Goal: Task Accomplishment & Management: Use online tool/utility

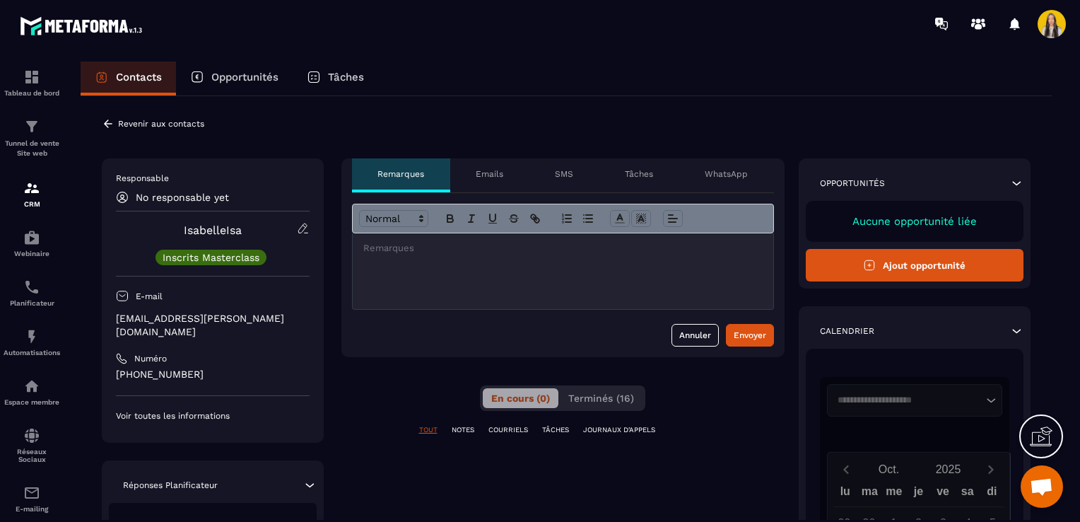
scroll to position [56, 0]
click at [111, 121] on icon at bounding box center [108, 123] width 13 height 13
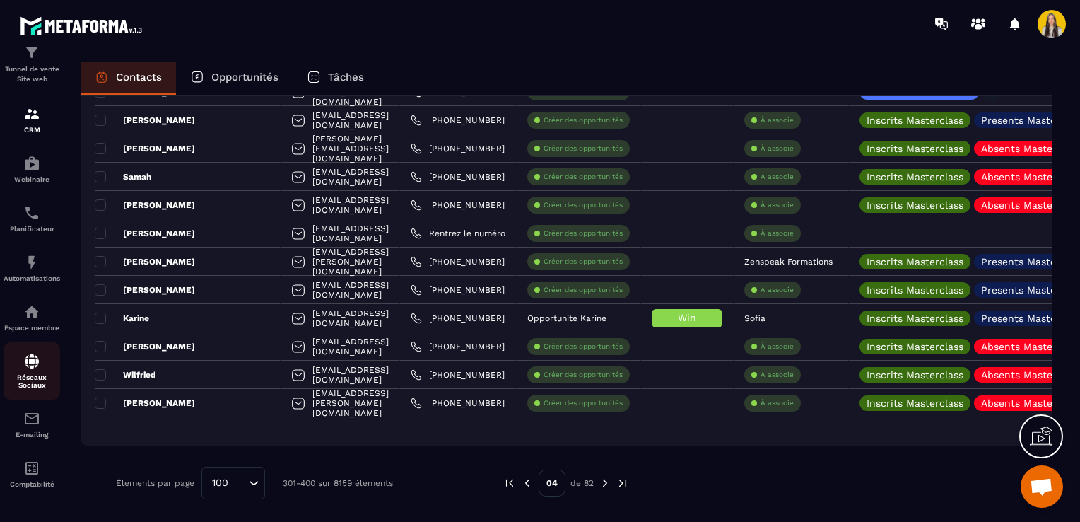
scroll to position [81, 0]
click at [25, 257] on img at bounding box center [31, 262] width 17 height 17
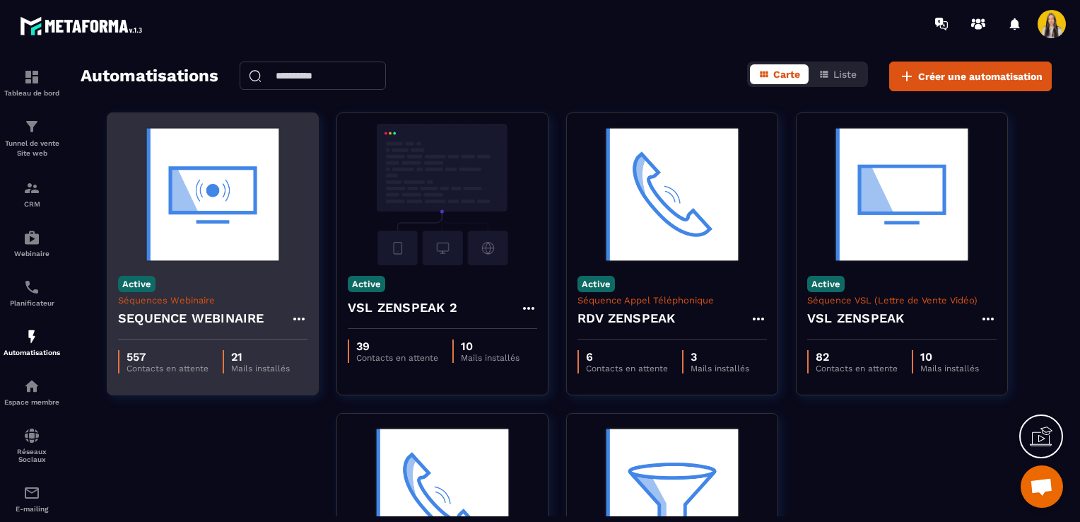
click at [220, 216] on img at bounding box center [212, 194] width 189 height 141
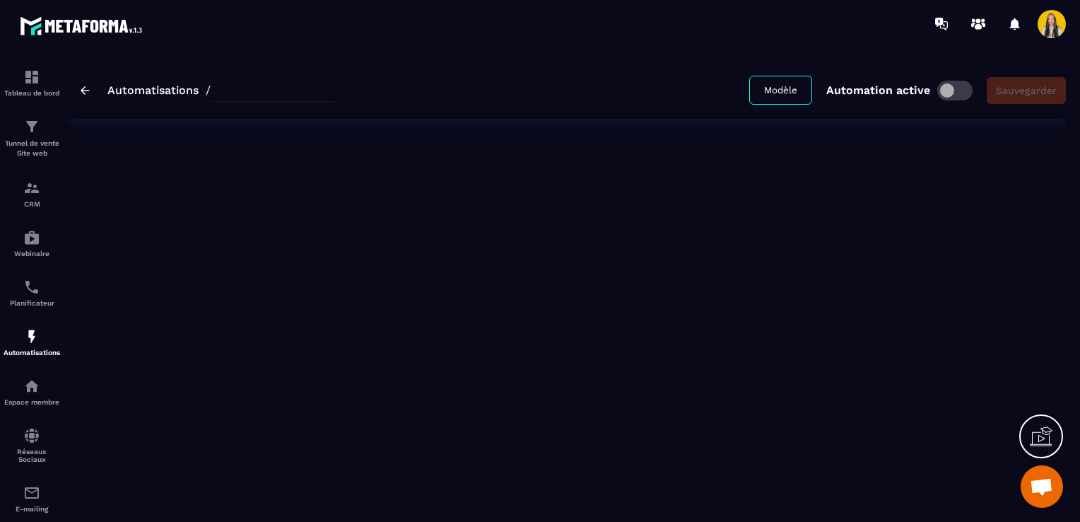
type input "**********"
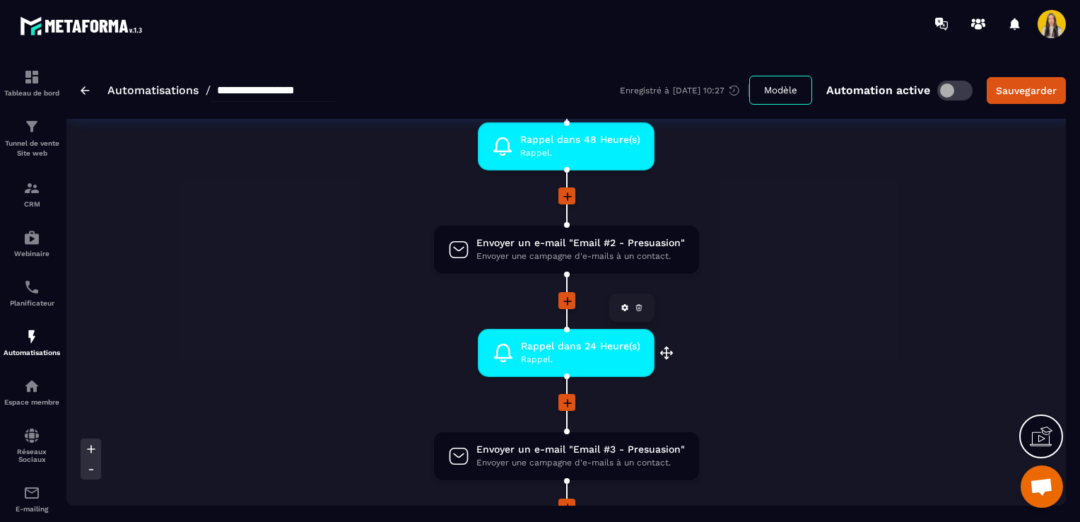
scroll to position [778, 0]
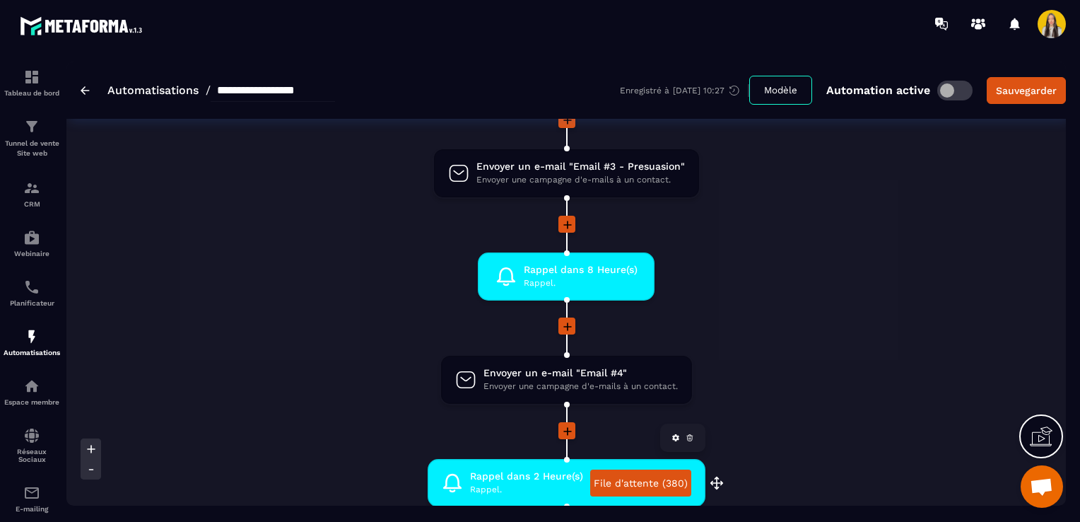
click at [611, 477] on link "File d'attente (380)" at bounding box center [640, 482] width 101 height 27
